Goal: Find contact information: Obtain details needed to contact an individual or organization

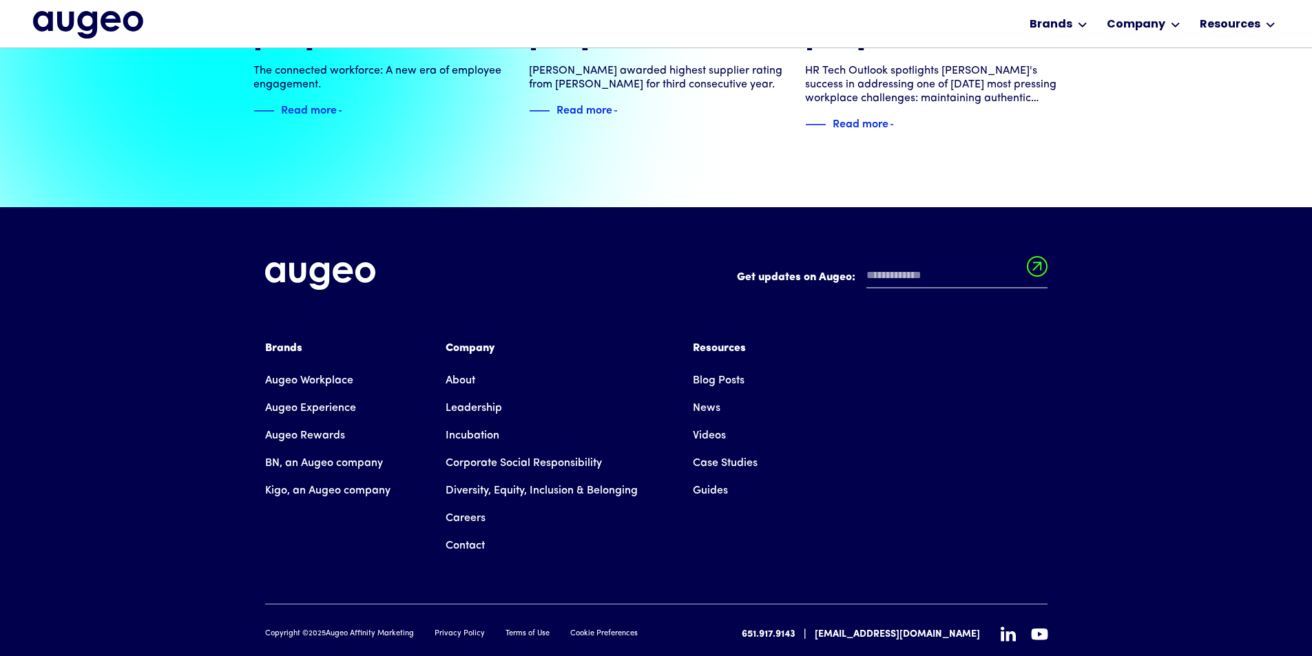
scroll to position [3153, 0]
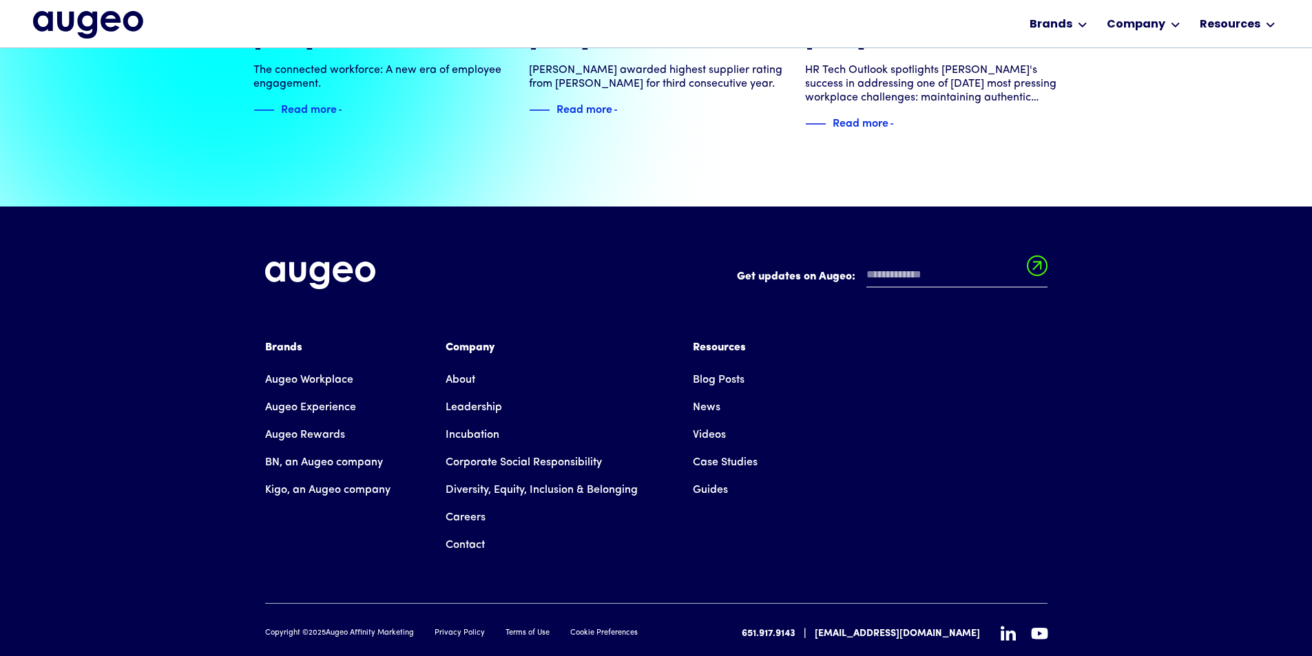
click at [470, 532] on link "Contact" at bounding box center [465, 546] width 39 height 28
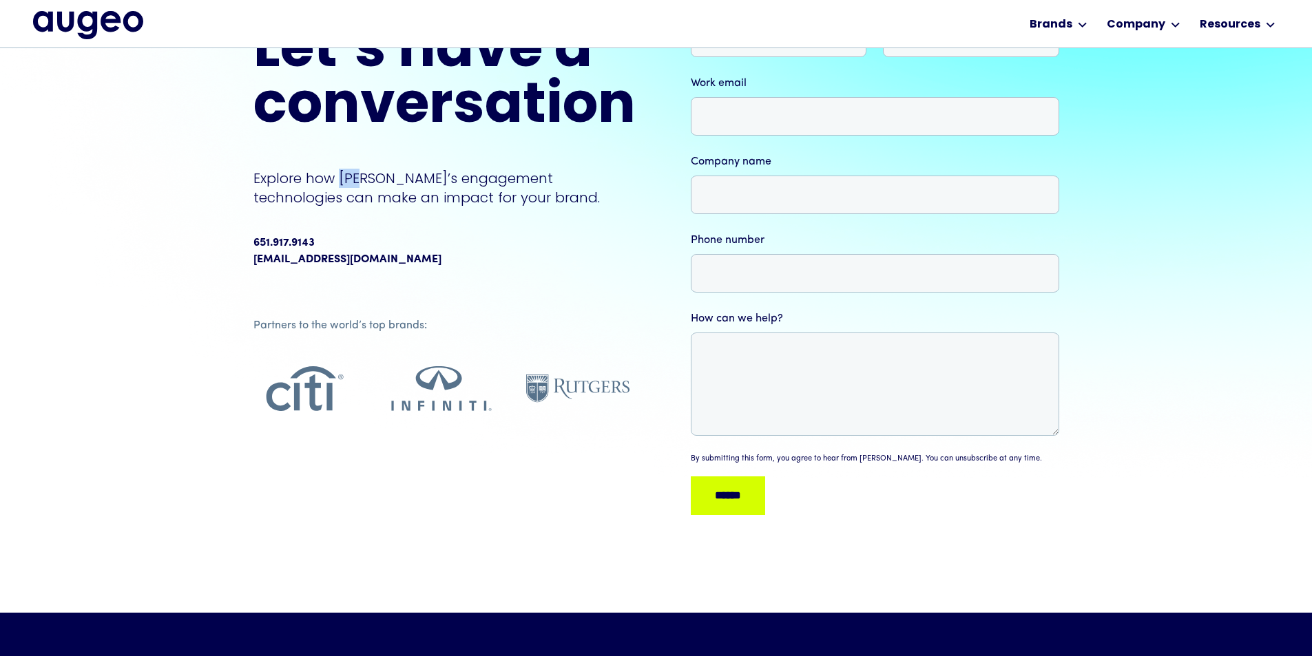
scroll to position [139, 0]
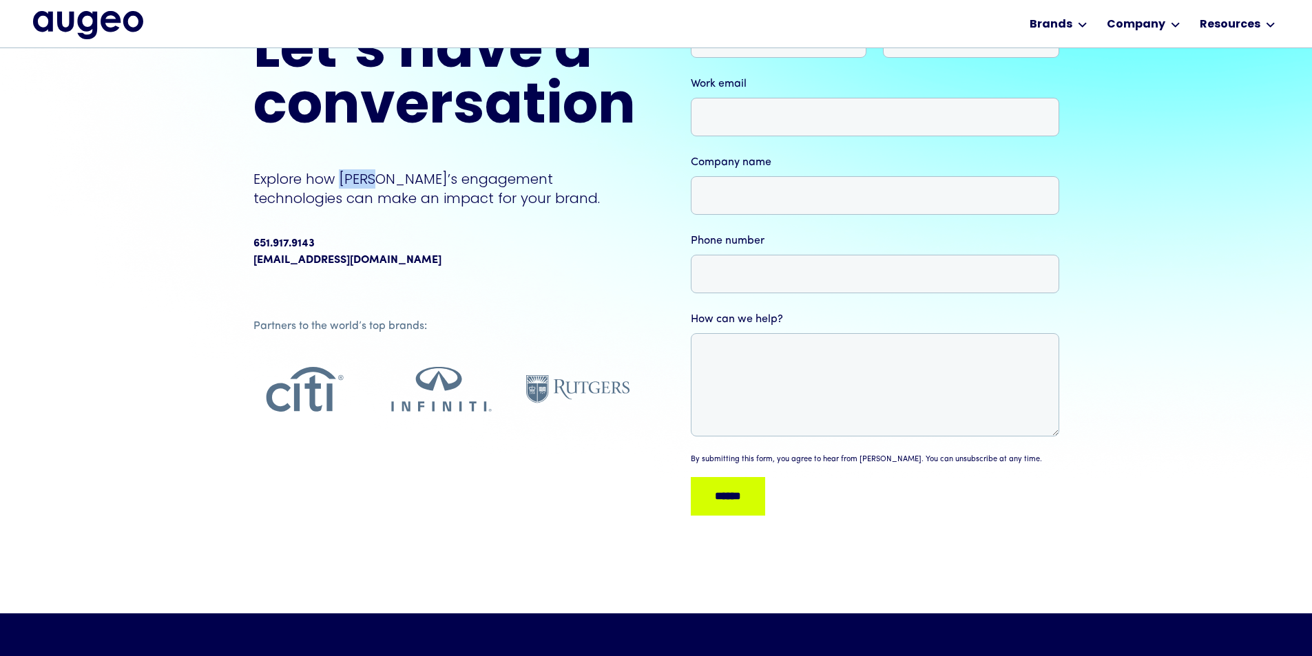
drag, startPoint x: 342, startPoint y: 171, endPoint x: 380, endPoint y: 180, distance: 38.8
click at [380, 180] on p "Explore how [PERSON_NAME]’s engagement technologies can make an impact for your…" at bounding box center [444, 188] width 382 height 39
copy p "Augeo"
